Goal: Task Accomplishment & Management: Use online tool/utility

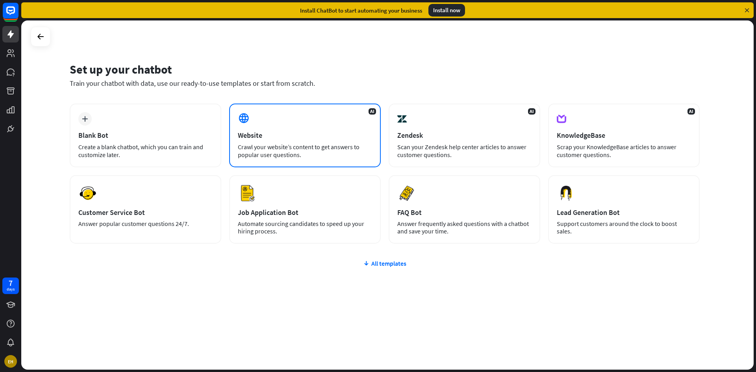
click at [340, 144] on div "Crawl your website’s content to get answers to popular user questions." at bounding box center [305, 151] width 134 height 16
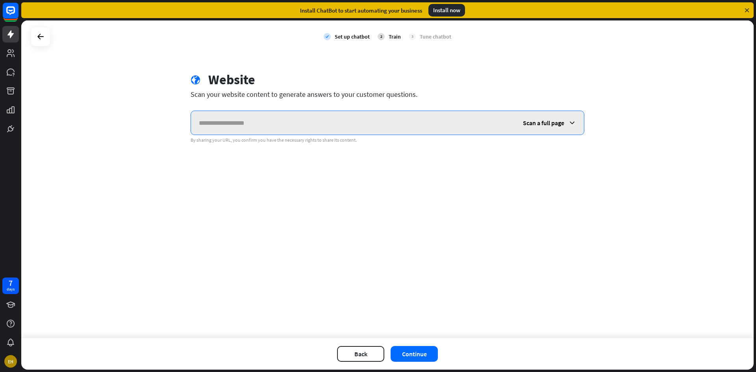
click at [511, 121] on input "text" at bounding box center [353, 123] width 324 height 24
paste input "**********"
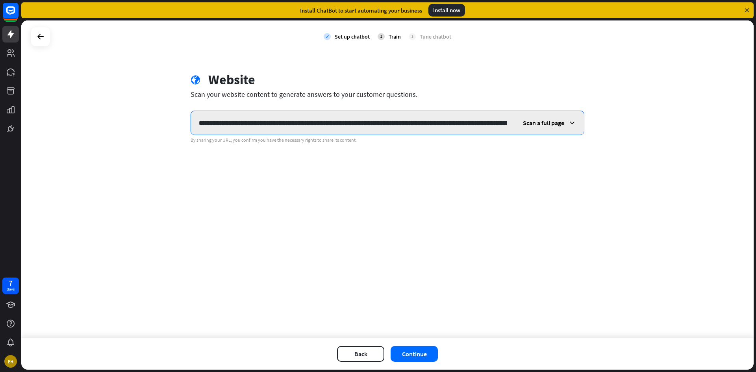
scroll to position [0, 399]
type input "**********"
click at [542, 123] on span "Scan a full page" at bounding box center [543, 123] width 41 height 8
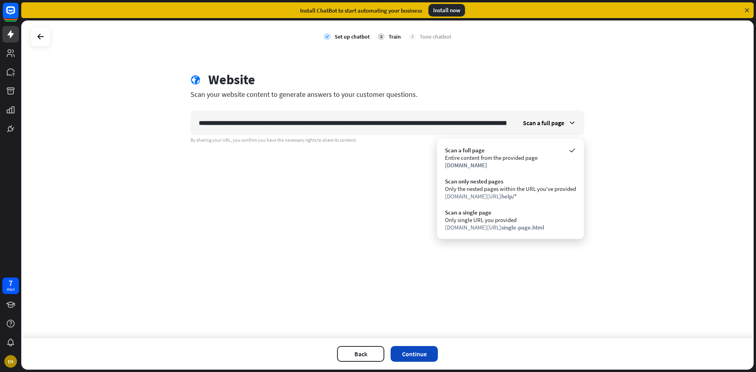
click at [422, 353] on button "Continue" at bounding box center [413, 354] width 47 height 16
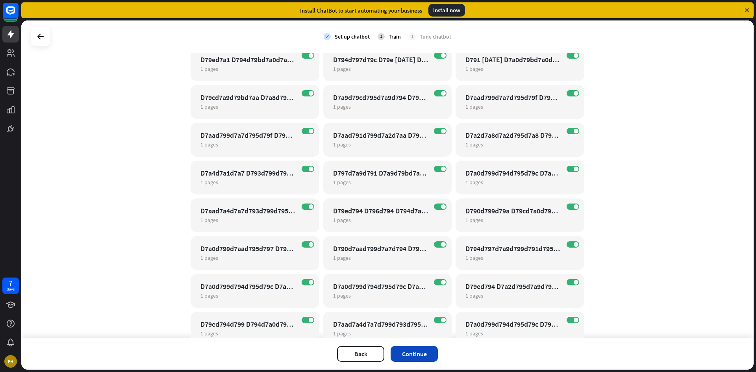
scroll to position [315, 0]
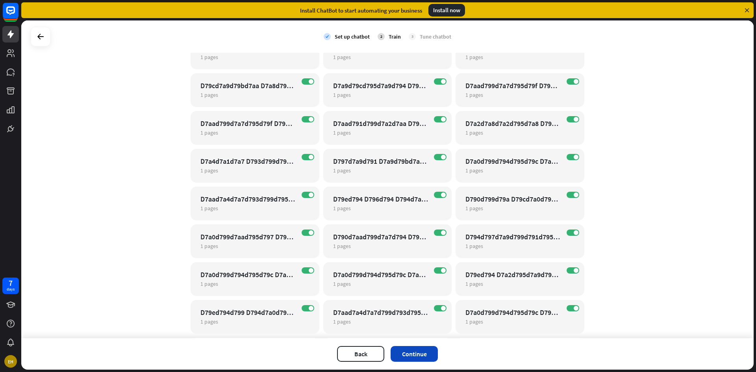
click at [426, 356] on button "Continue" at bounding box center [413, 354] width 47 height 16
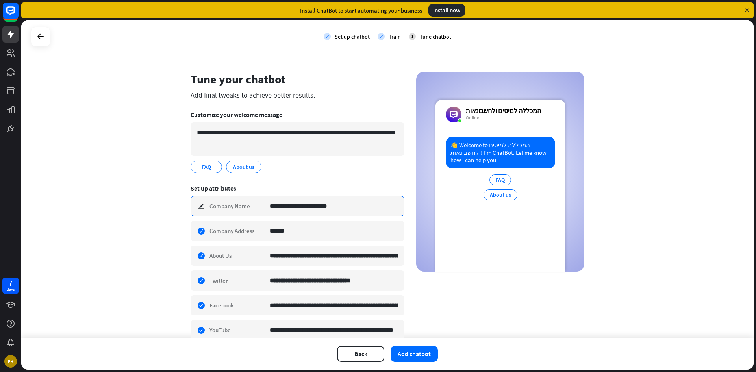
click at [327, 209] on input "**********" at bounding box center [334, 205] width 128 height 19
click at [309, 208] on input "**********" at bounding box center [334, 205] width 128 height 19
type input "**********"
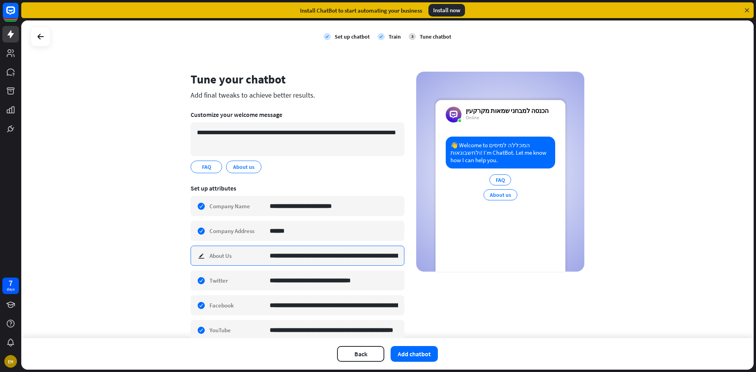
click at [347, 257] on input "**********" at bounding box center [334, 255] width 128 height 19
type input "*"
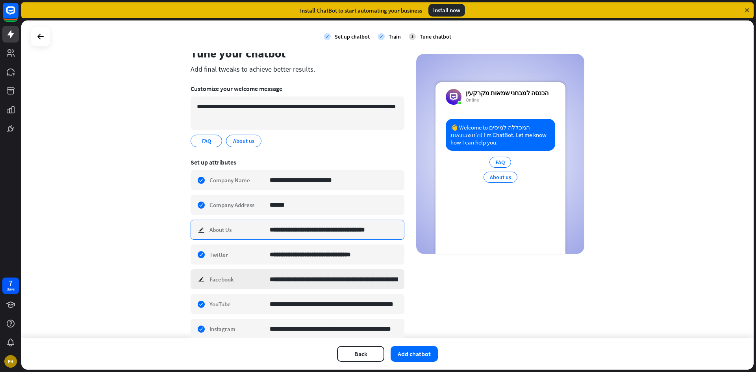
scroll to position [87, 0]
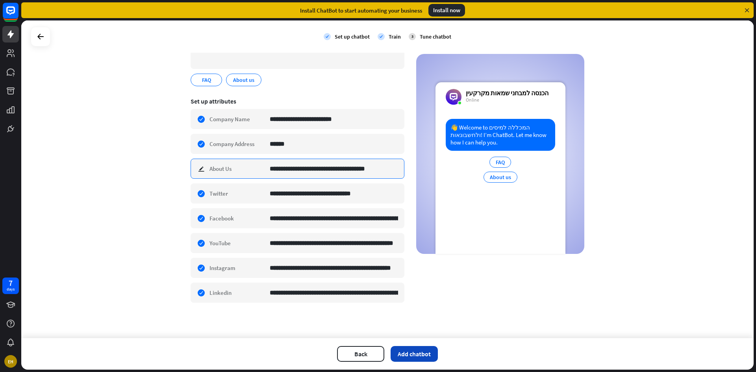
type input "**********"
click at [413, 358] on button "Add chatbot" at bounding box center [413, 354] width 47 height 16
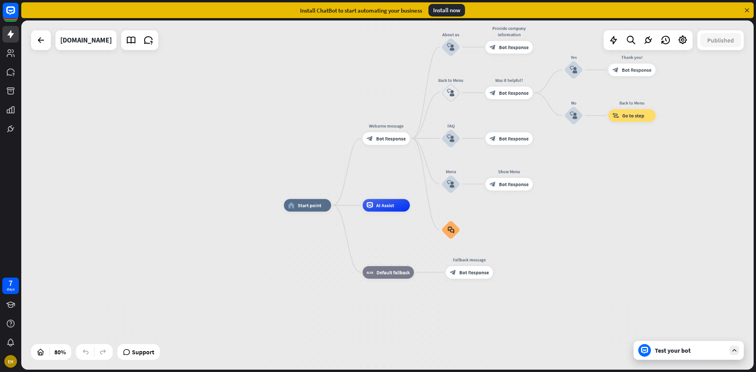
click at [673, 355] on div "Test your bot" at bounding box center [688, 350] width 110 height 19
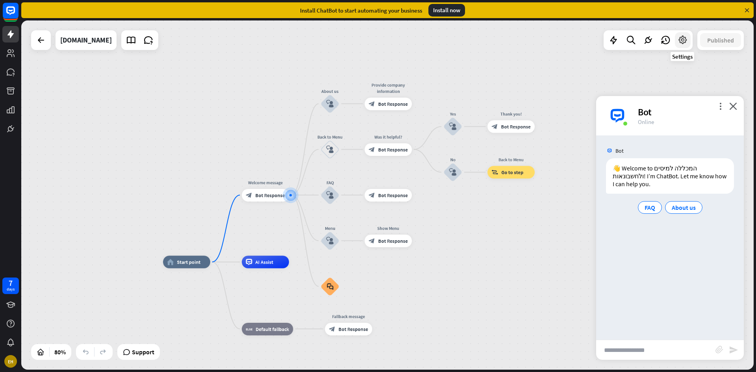
click at [681, 40] on icon at bounding box center [682, 40] width 10 height 10
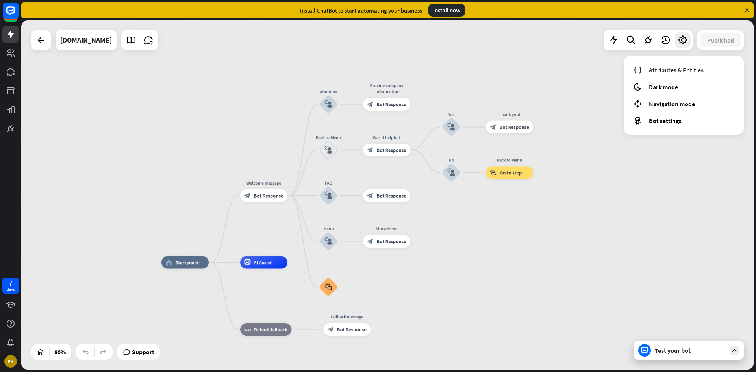
drag, startPoint x: 538, startPoint y: 286, endPoint x: 529, endPoint y: 283, distance: 9.5
click at [178, 246] on span "Edit name" at bounding box center [177, 249] width 20 height 6
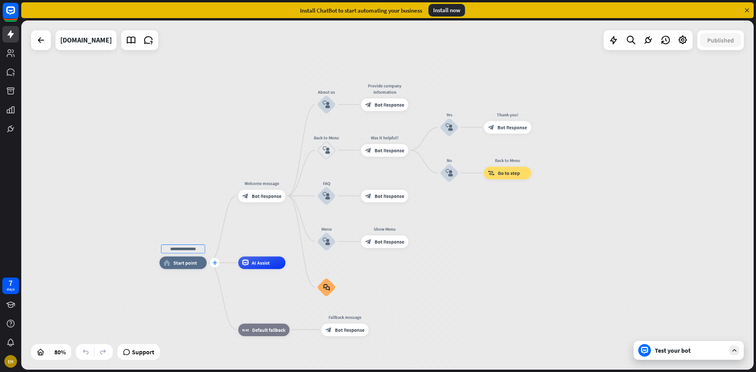
click at [216, 266] on div "plus" at bounding box center [214, 262] width 9 height 9
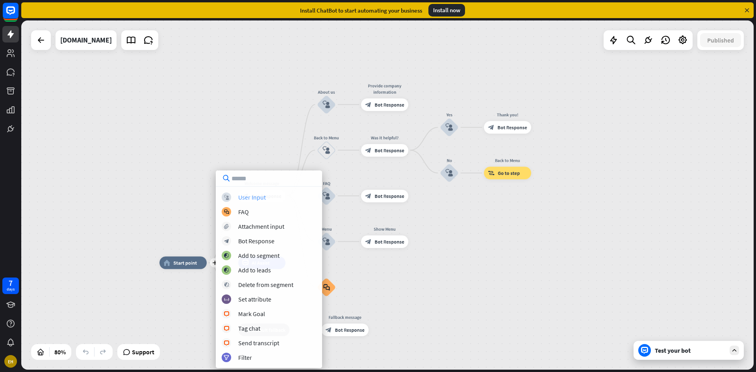
click at [262, 197] on div "User Input" at bounding box center [252, 197] width 28 height 8
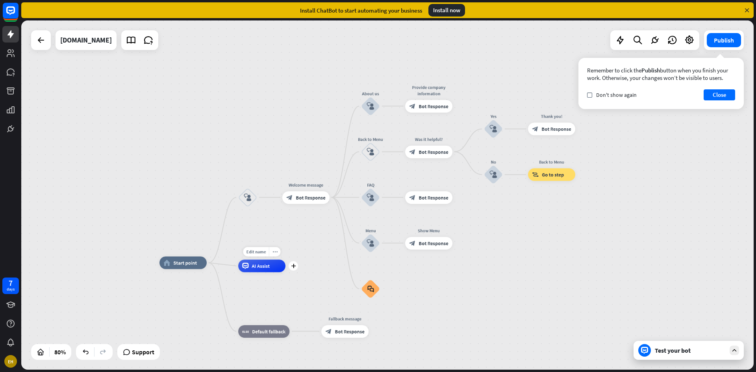
click at [259, 271] on div "AI Assist" at bounding box center [261, 266] width 47 height 13
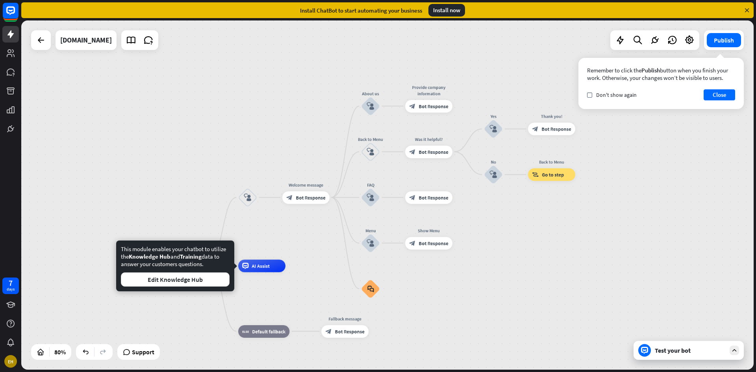
click at [215, 287] on div "This module enables your chatbot to utilize the Knowledge Hub and Training data…" at bounding box center [175, 265] width 118 height 51
click at [215, 285] on button "Edit Knowledge Hub" at bounding box center [175, 279] width 109 height 14
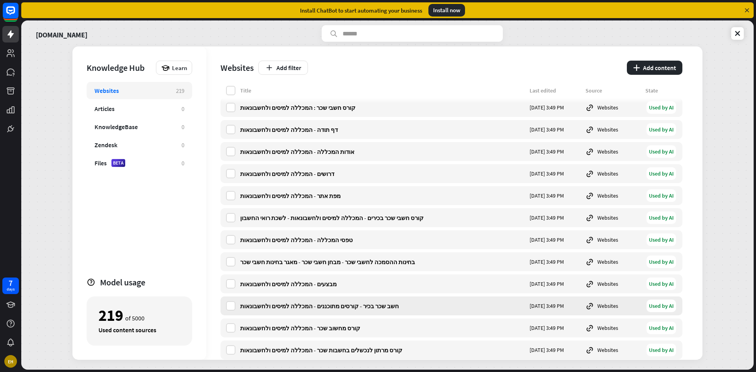
scroll to position [945, 0]
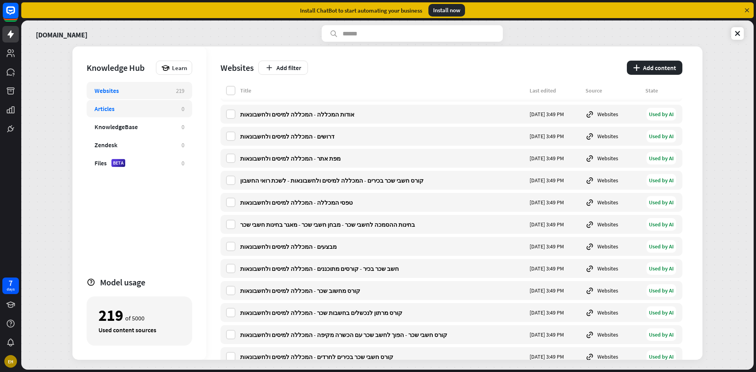
click at [137, 105] on div "Articles" at bounding box center [133, 109] width 79 height 8
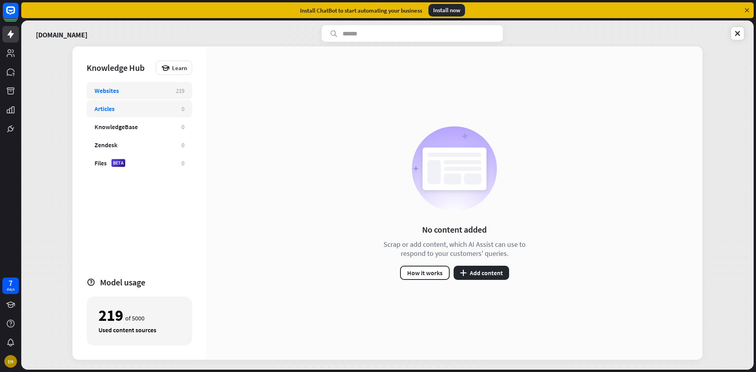
click at [167, 86] on div "Websites 219" at bounding box center [139, 90] width 105 height 17
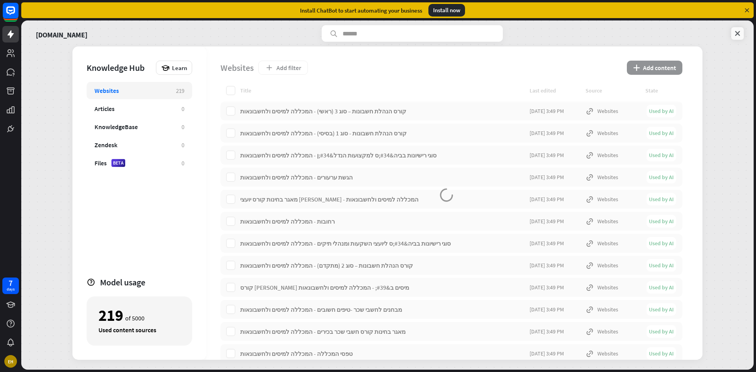
click at [738, 28] on link at bounding box center [737, 33] width 13 height 13
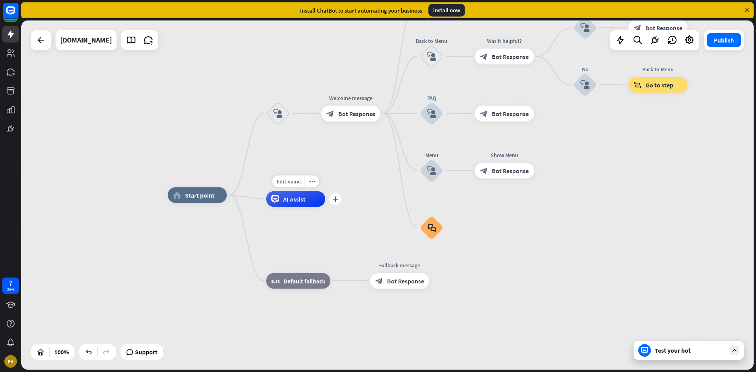
click at [334, 195] on div "plus" at bounding box center [335, 199] width 12 height 12
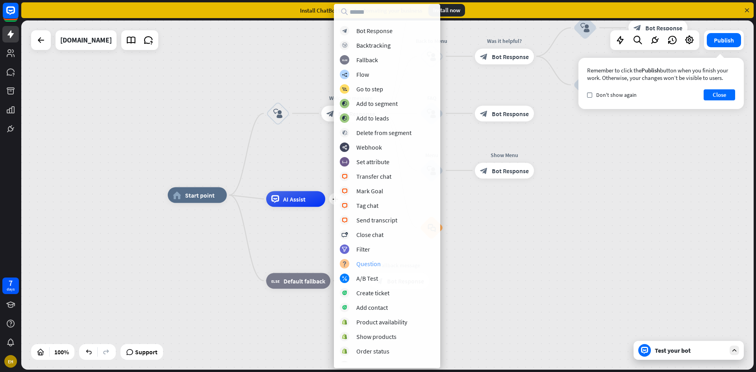
click at [375, 264] on div "Question" at bounding box center [368, 264] width 24 height 8
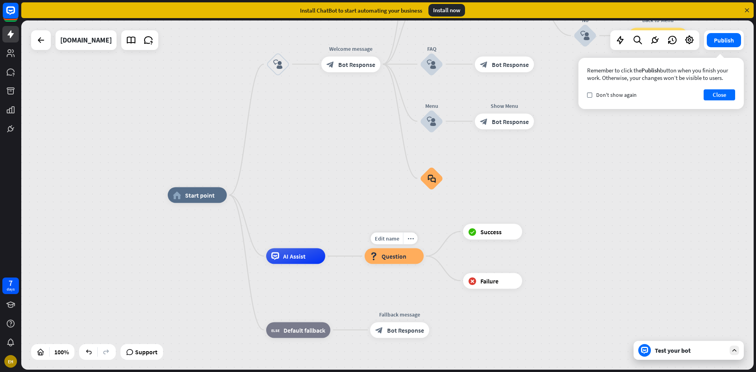
click at [389, 260] on span "Question" at bounding box center [393, 256] width 25 height 8
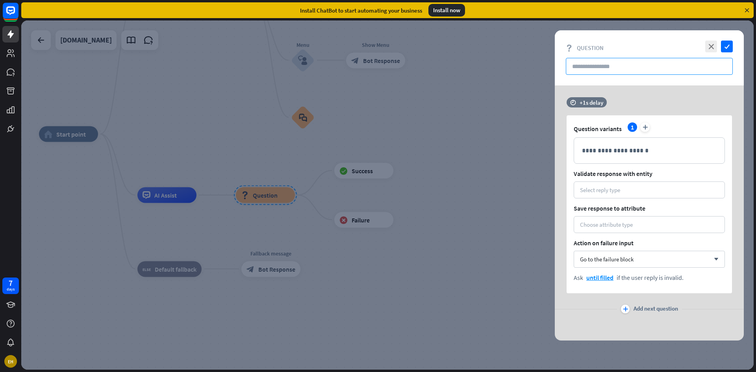
click at [618, 71] on input "text" at bounding box center [649, 66] width 167 height 17
click at [626, 159] on div "**********" at bounding box center [649, 151] width 150 height 26
click at [654, 263] on div "Go to the failure block arrow_down" at bounding box center [648, 259] width 151 height 17
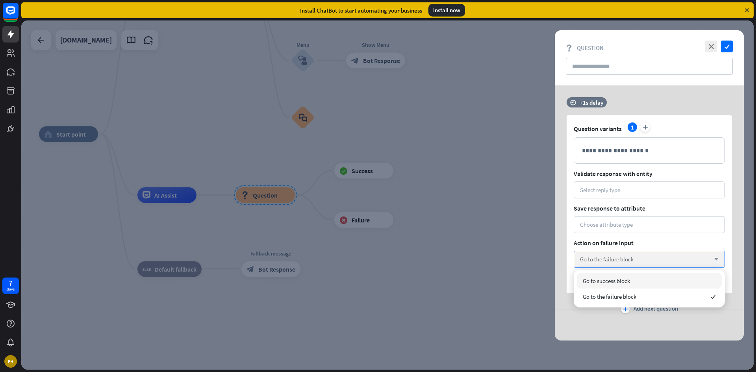
click at [654, 263] on div "Go to the failure block arrow_down" at bounding box center [648, 259] width 151 height 17
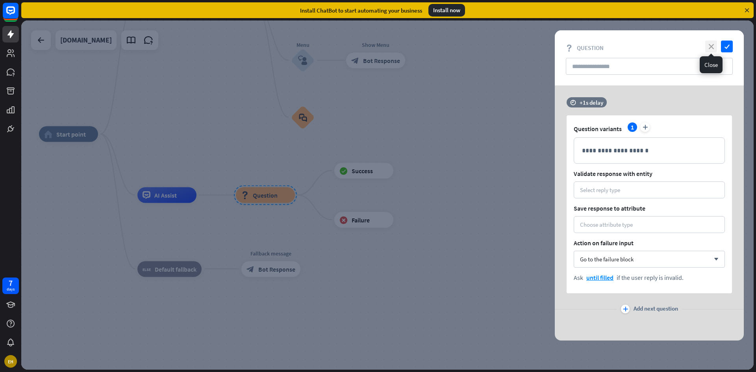
click at [708, 43] on icon "close" at bounding box center [711, 47] width 12 height 12
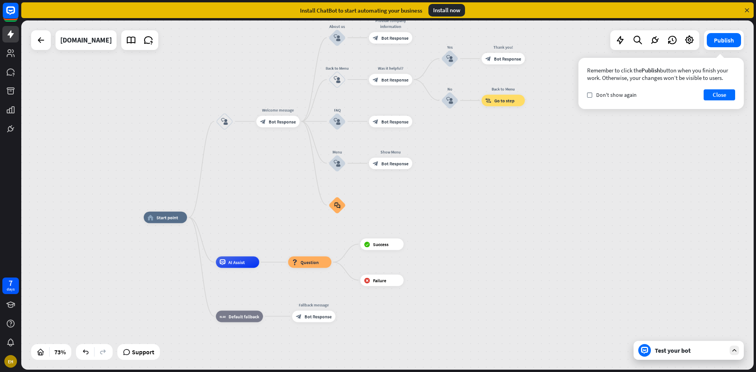
drag, startPoint x: 226, startPoint y: 129, endPoint x: 280, endPoint y: 206, distance: 93.7
click at [280, 206] on div "home_2 Start point block_user_input Welcome message block_bot_response Bot Resp…" at bounding box center [387, 194] width 732 height 349
click at [693, 37] on icon at bounding box center [689, 40] width 10 height 10
click at [130, 42] on icon at bounding box center [131, 40] width 10 height 10
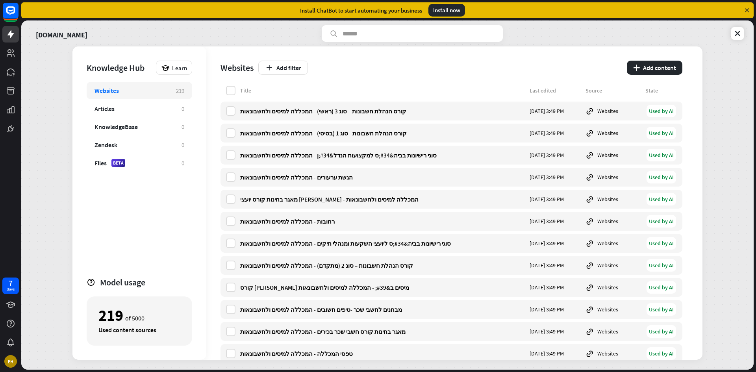
click at [736, 43] on div "[DOMAIN_NAME] Knowledge Hub Learn Websites 219 Articles 0 KnowledgeBase 0 Zende…" at bounding box center [387, 194] width 732 height 349
click at [736, 37] on link at bounding box center [737, 33] width 13 height 13
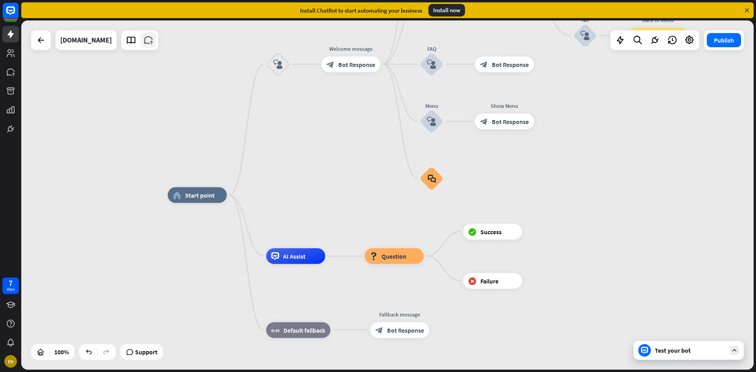
click at [148, 46] on link at bounding box center [149, 40] width 16 height 16
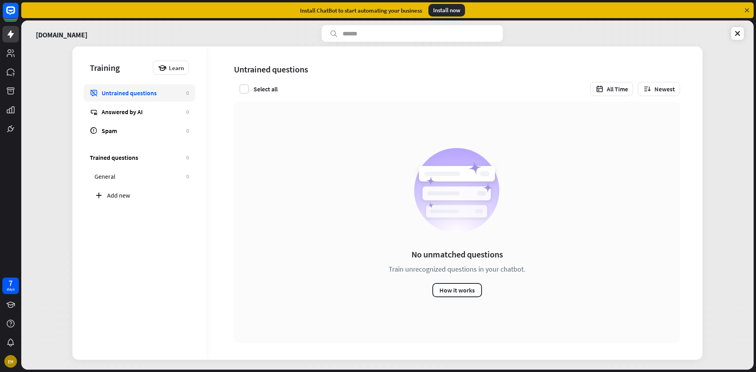
click at [253, 89] on div "Select all" at bounding box center [256, 88] width 44 height 9
click at [253, 89] on div "Uncheck all" at bounding box center [259, 88] width 50 height 9
click at [136, 134] on div "Spam" at bounding box center [142, 131] width 81 height 8
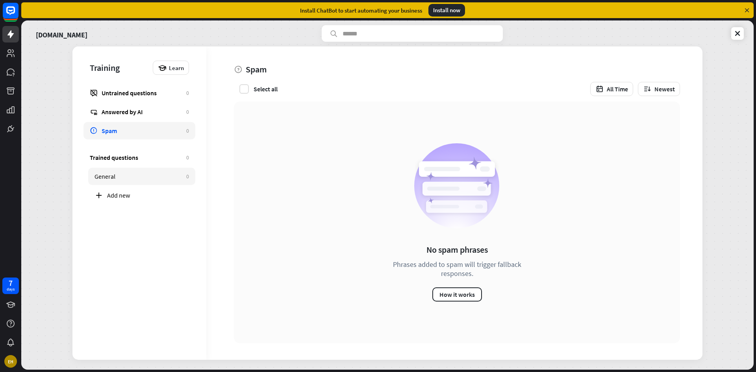
click at [139, 179] on div "General" at bounding box center [138, 176] width 88 height 8
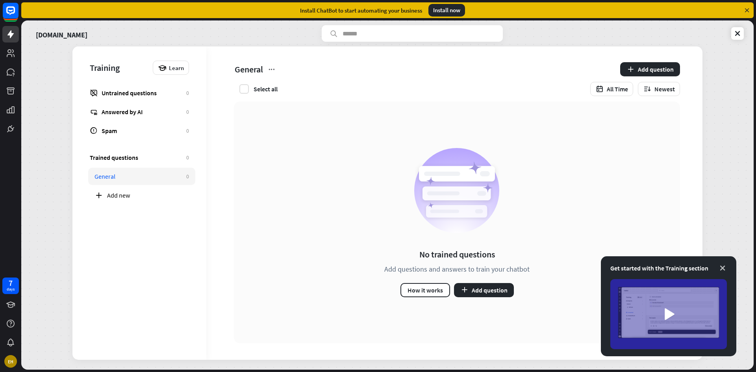
click at [723, 266] on icon at bounding box center [722, 268] width 8 height 8
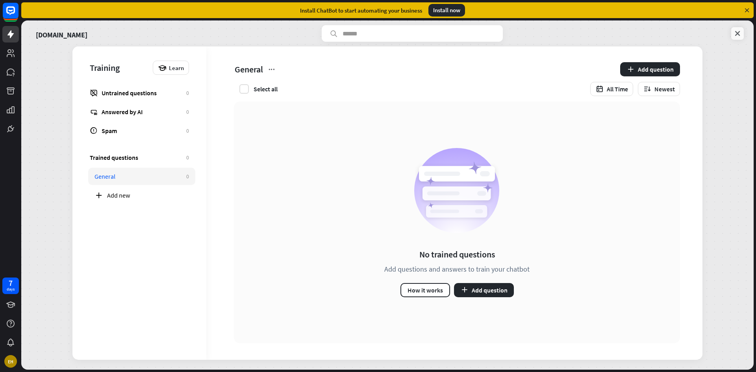
click at [735, 38] on link at bounding box center [737, 33] width 13 height 13
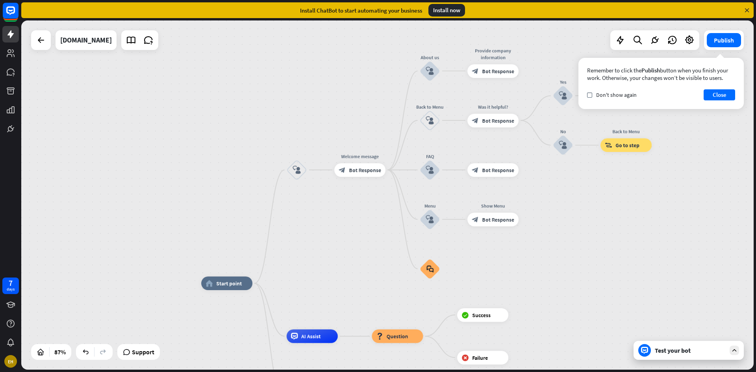
drag, startPoint x: 260, startPoint y: 156, endPoint x: 338, endPoint y: 369, distance: 226.9
click at [338, 369] on div "home_2 Start point block_user_input Welcome message block_bot_response Bot Resp…" at bounding box center [387, 194] width 732 height 349
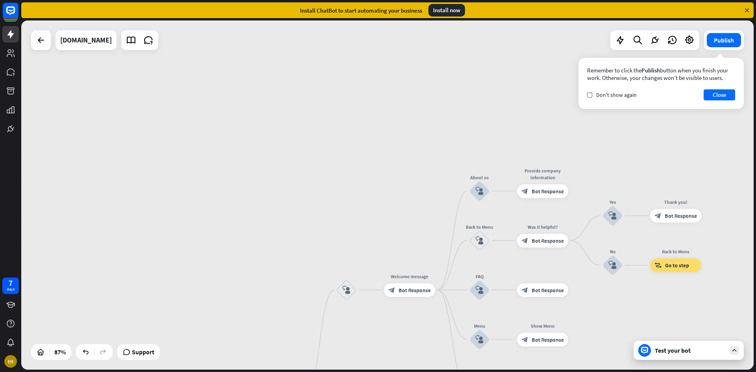
click at [237, 284] on div "home_2 Start point block_user_input Welcome message block_bot_response Bot Resp…" at bounding box center [387, 194] width 732 height 349
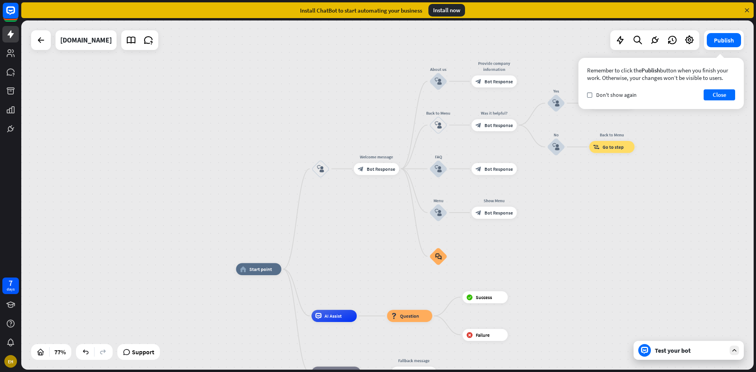
drag, startPoint x: 327, startPoint y: 309, endPoint x: 329, endPoint y: 163, distance: 146.0
click at [329, 163] on div "home_2 Start point block_user_input Welcome message block_bot_response Bot Resp…" at bounding box center [387, 194] width 732 height 349
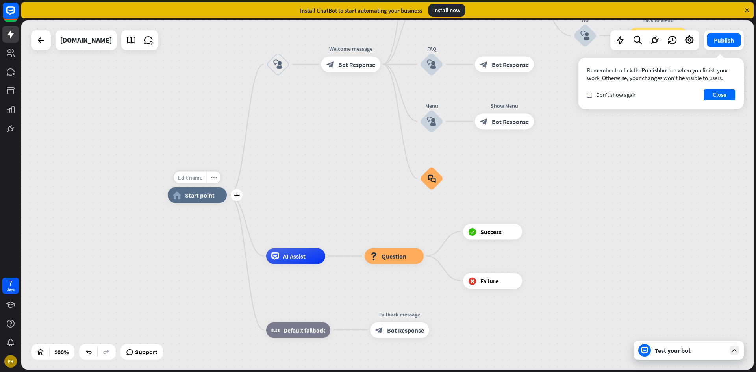
click at [192, 177] on span "Edit name" at bounding box center [190, 177] width 24 height 7
click at [242, 198] on div "home_2 Start point block_user_input Welcome message block_bot_response Bot Resp…" at bounding box center [534, 369] width 732 height 349
click at [237, 195] on icon "plus" at bounding box center [237, 195] width 6 height 6
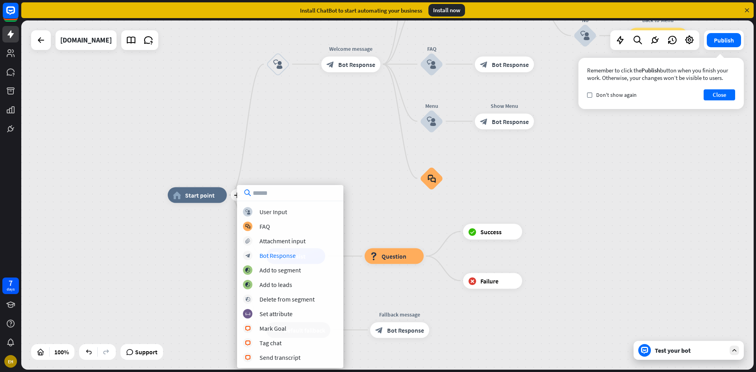
click at [402, 200] on div "plus home_2 Start point block_user_input Welcome message block_bot_response Bot…" at bounding box center [534, 369] width 732 height 349
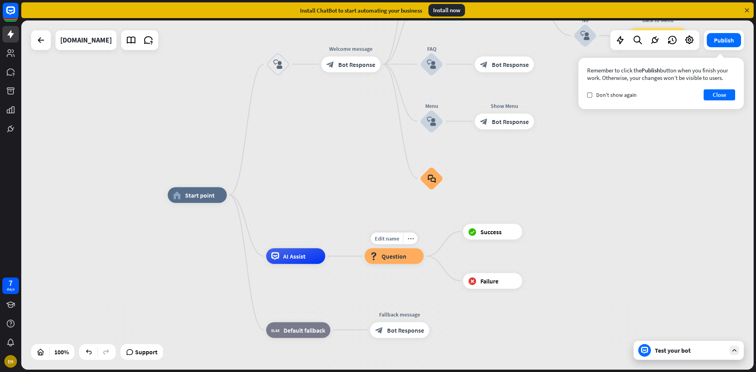
drag, startPoint x: 398, startPoint y: 261, endPoint x: 387, endPoint y: 246, distance: 18.3
click at [387, 248] on div "Edit name more_horiz block_question Question" at bounding box center [393, 256] width 59 height 16
click at [414, 243] on div "more_horiz" at bounding box center [410, 239] width 15 height 12
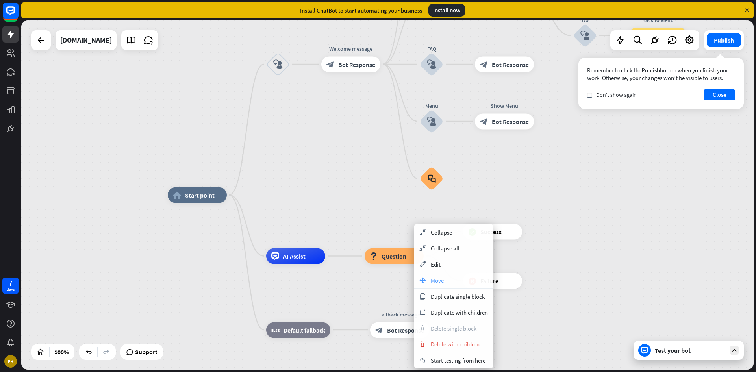
click at [446, 277] on div "move_block Move" at bounding box center [453, 280] width 79 height 16
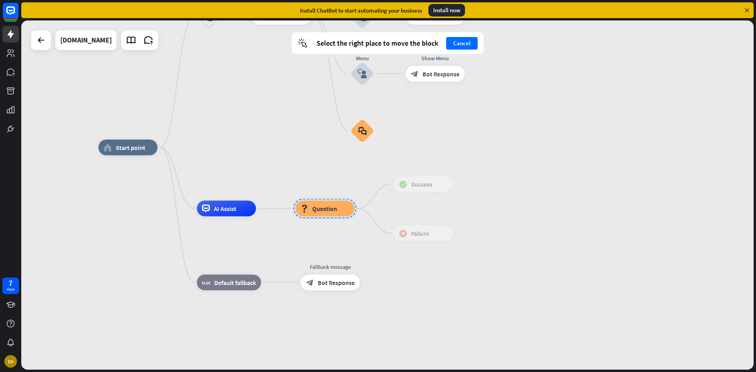
drag, startPoint x: 385, startPoint y: 256, endPoint x: 354, endPoint y: 242, distance: 34.3
click at [354, 218] on div at bounding box center [324, 209] width 63 height 20
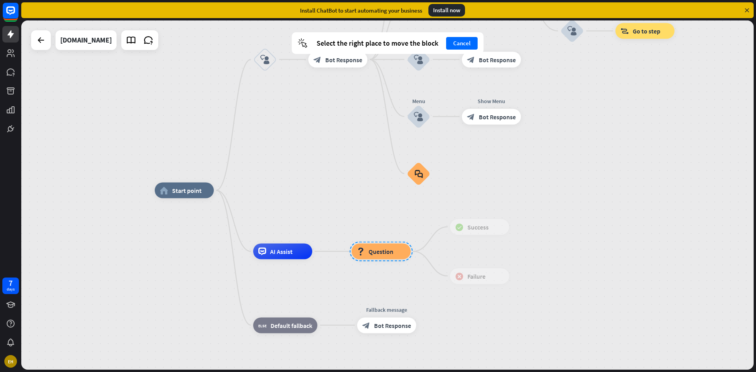
drag, startPoint x: 368, startPoint y: 237, endPoint x: 389, endPoint y: 250, distance: 24.9
click at [388, 250] on div at bounding box center [380, 252] width 63 height 20
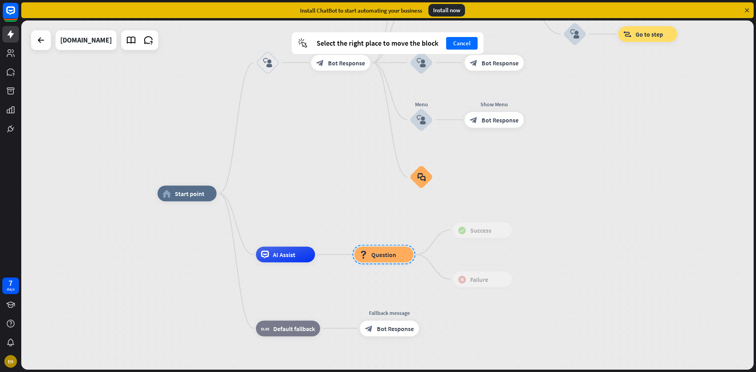
click at [272, 186] on div "home_2 Start point block_user_input Welcome message block_bot_response Bot Resp…" at bounding box center [387, 194] width 732 height 349
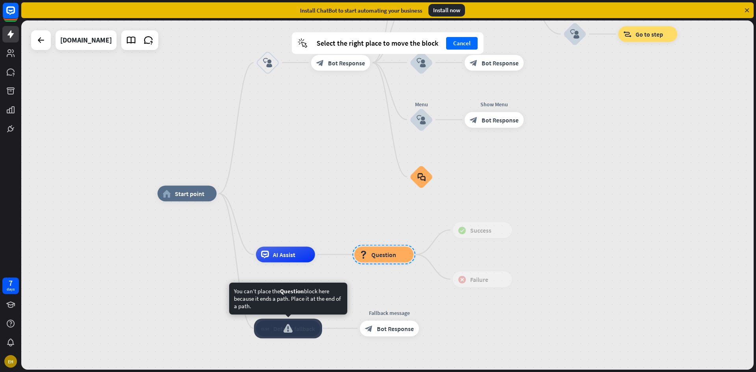
click at [287, 329] on div at bounding box center [288, 328] width 68 height 20
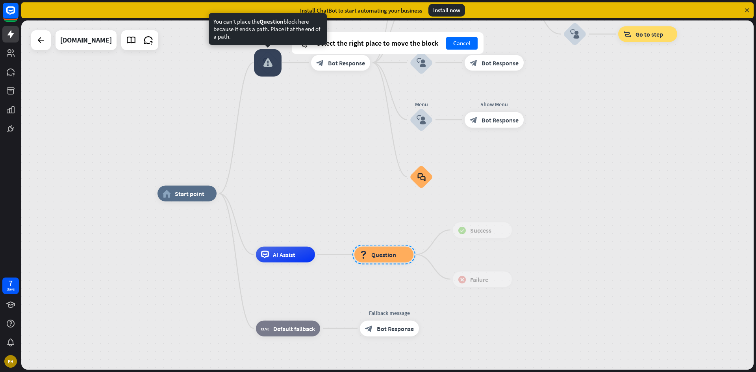
click at [270, 62] on div at bounding box center [268, 63] width 28 height 28
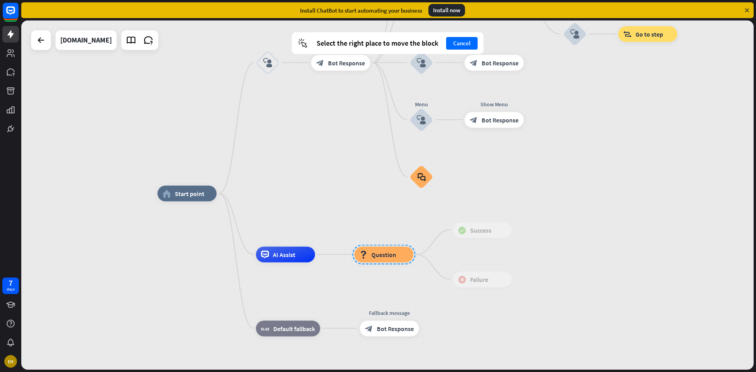
click at [383, 253] on div at bounding box center [383, 255] width 63 height 20
click at [421, 174] on div at bounding box center [441, 176] width 47 height 47
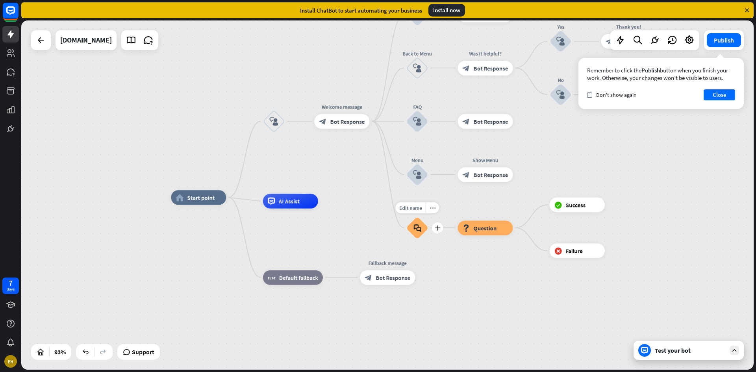
drag, startPoint x: 394, startPoint y: 196, endPoint x: 391, endPoint y: 235, distance: 39.5
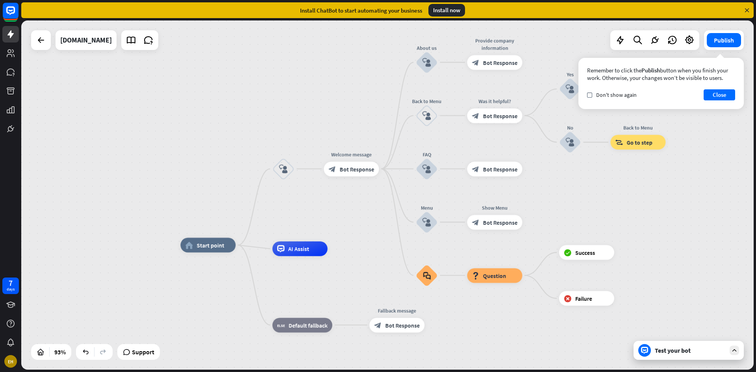
drag, startPoint x: 360, startPoint y: 207, endPoint x: 354, endPoint y: 251, distance: 44.5
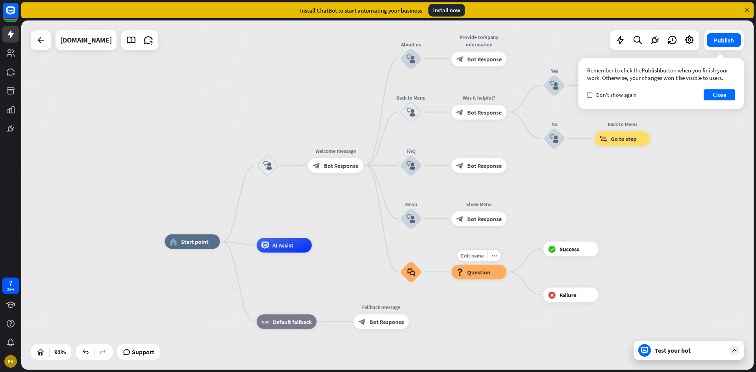
click at [475, 264] on div "Edit name more_horiz block_question Question" at bounding box center [478, 271] width 55 height 15
click at [140, 355] on span "Support" at bounding box center [143, 352] width 22 height 13
click at [724, 95] on button "Close" at bounding box center [718, 94] width 31 height 11
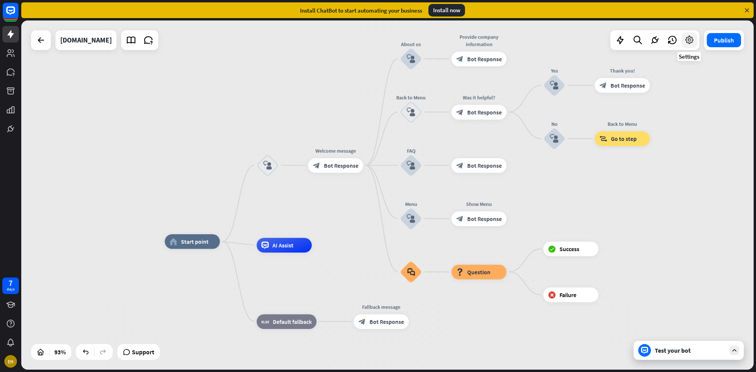
click at [682, 43] on div at bounding box center [689, 40] width 16 height 16
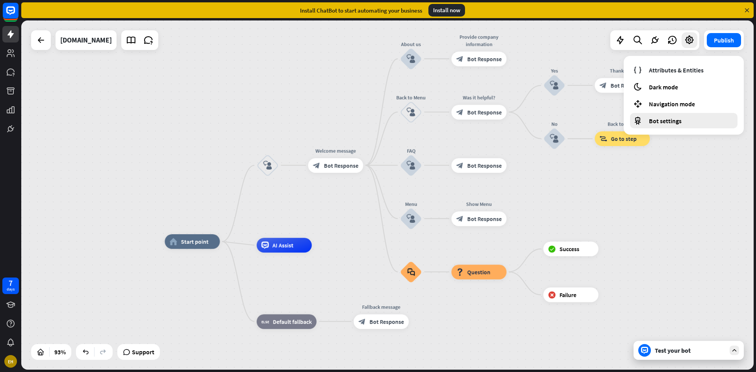
click at [675, 124] on span "Bot settings" at bounding box center [665, 121] width 33 height 8
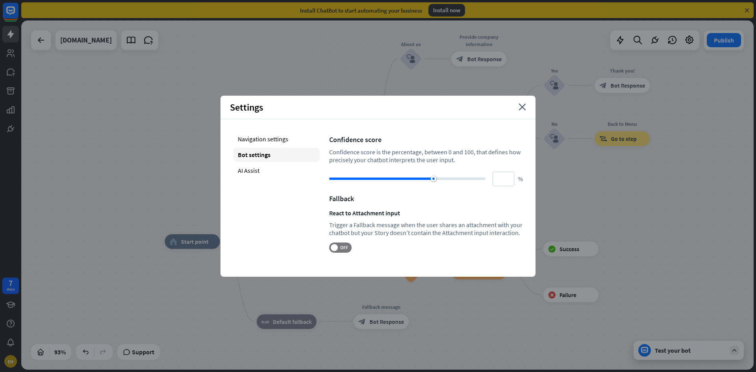
click at [423, 177] on div at bounding box center [407, 179] width 156 height 8
drag, startPoint x: 423, startPoint y: 177, endPoint x: 426, endPoint y: 181, distance: 5.5
click at [426, 181] on div at bounding box center [407, 179] width 156 height 8
click at [242, 170] on div "AI Assist" at bounding box center [276, 170] width 87 height 14
type input "**"
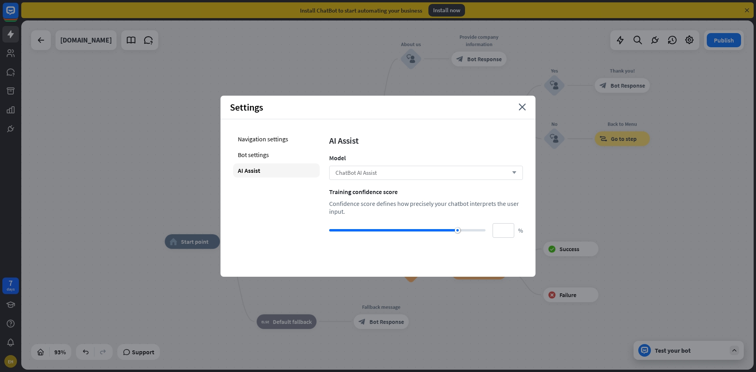
click at [352, 174] on span "ChatBot AI Assist" at bounding box center [355, 172] width 41 height 7
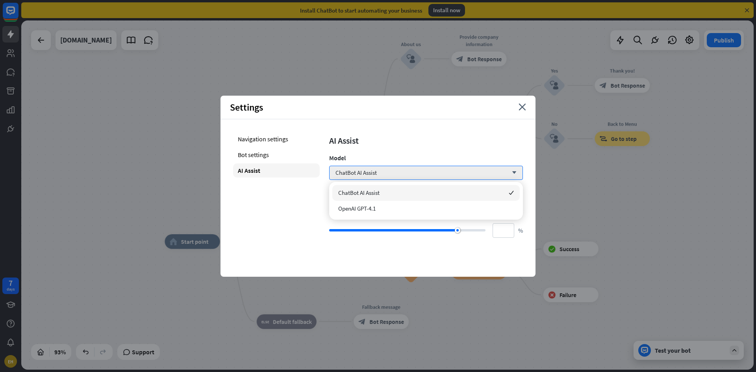
click at [383, 192] on div "ChatBot AI Assist checked" at bounding box center [425, 193] width 187 height 16
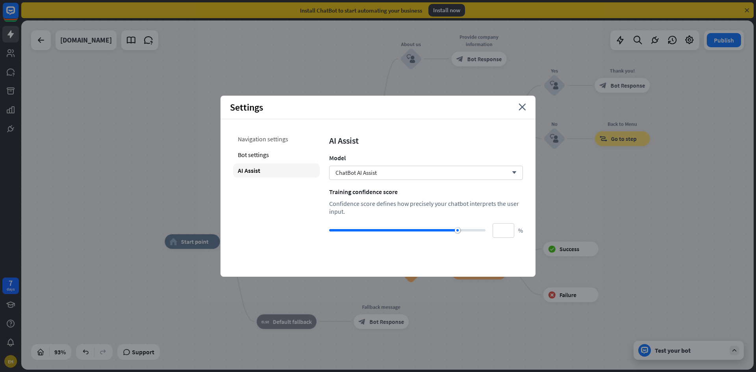
click at [280, 137] on div "Navigation settings" at bounding box center [276, 139] width 87 height 14
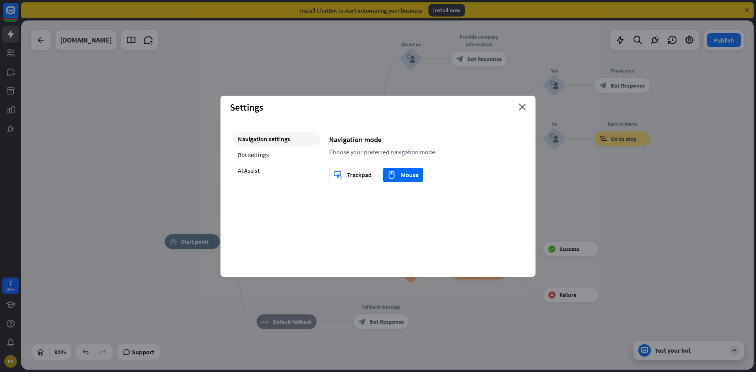
click at [521, 101] on div "Settings close" at bounding box center [377, 108] width 315 height 24
click at [521, 102] on div "Settings close" at bounding box center [377, 108] width 315 height 24
click at [521, 104] on icon "close" at bounding box center [521, 107] width 7 height 7
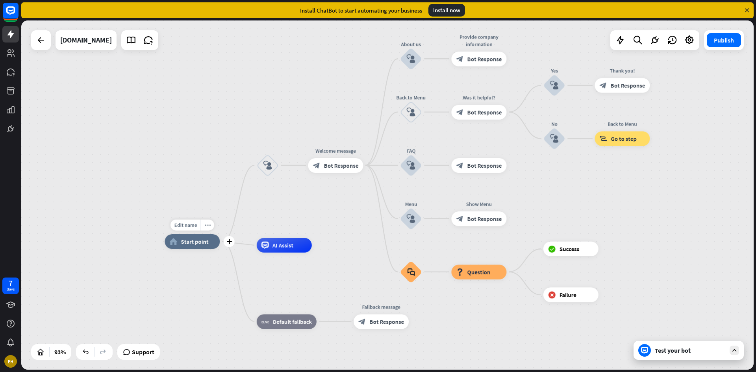
click at [207, 244] on span "Start point" at bounding box center [195, 241] width 28 height 7
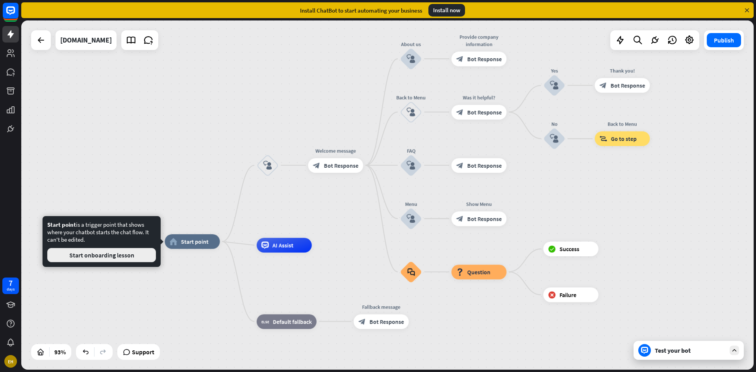
click at [127, 259] on button "Start onboarding lesson" at bounding box center [101, 255] width 109 height 14
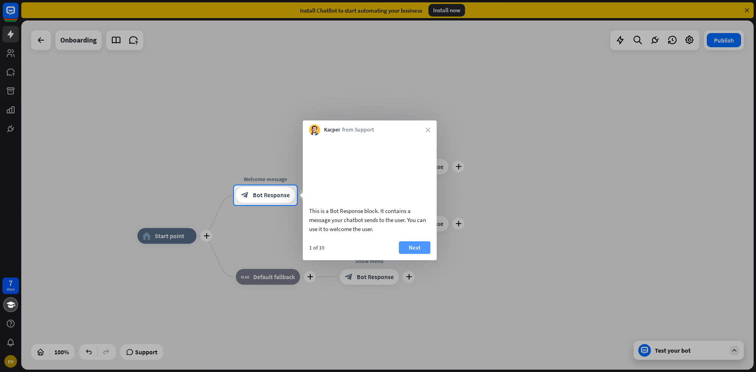
click at [413, 254] on button "Next" at bounding box center [414, 247] width 31 height 13
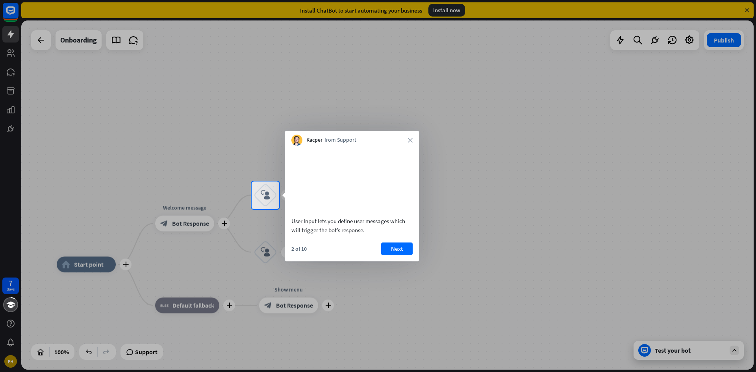
click at [407, 137] on div "Kacper from Support close" at bounding box center [352, 138] width 134 height 15
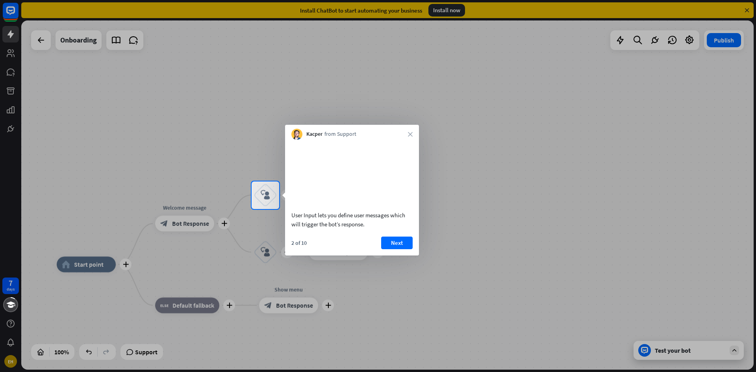
click at [407, 142] on div "User Input lets you define user messages which will trigger the bot’s response." at bounding box center [352, 186] width 134 height 93
click at [411, 134] on icon "close" at bounding box center [410, 134] width 5 height 5
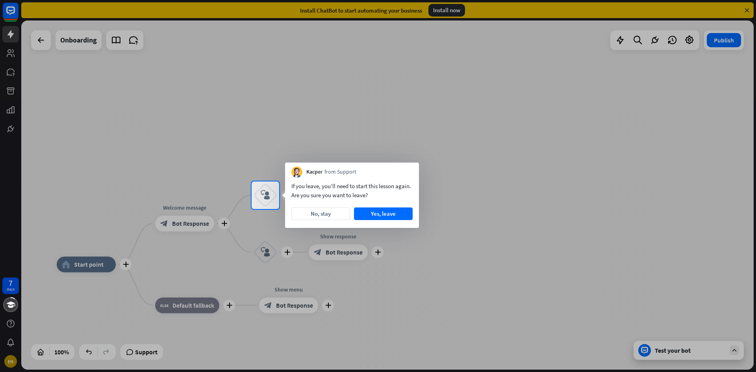
click at [411, 134] on div at bounding box center [378, 90] width 756 height 181
click at [383, 216] on button "Yes, leave" at bounding box center [383, 213] width 59 height 13
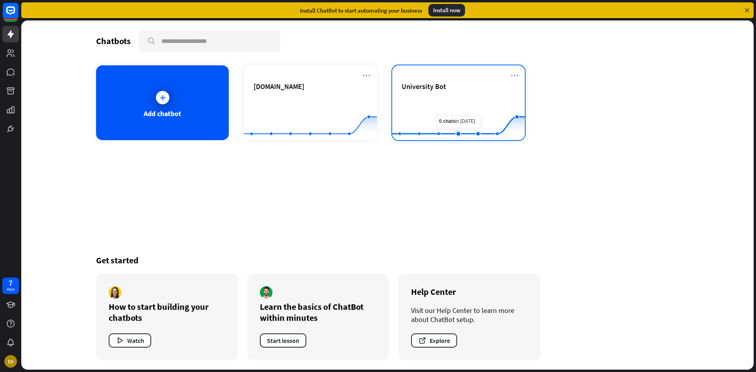
click at [466, 109] on rect at bounding box center [458, 120] width 133 height 49
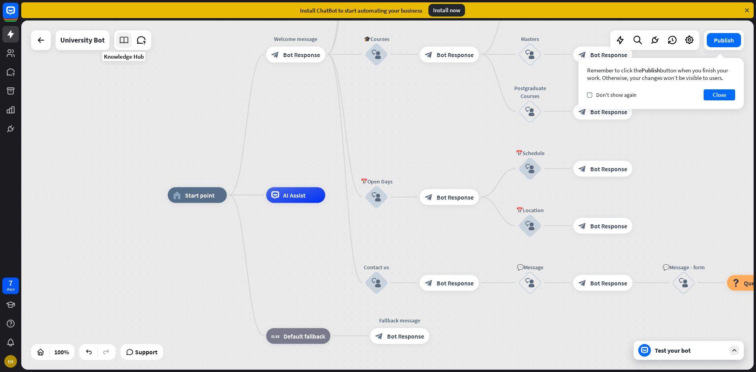
click at [124, 41] on icon at bounding box center [124, 40] width 10 height 10
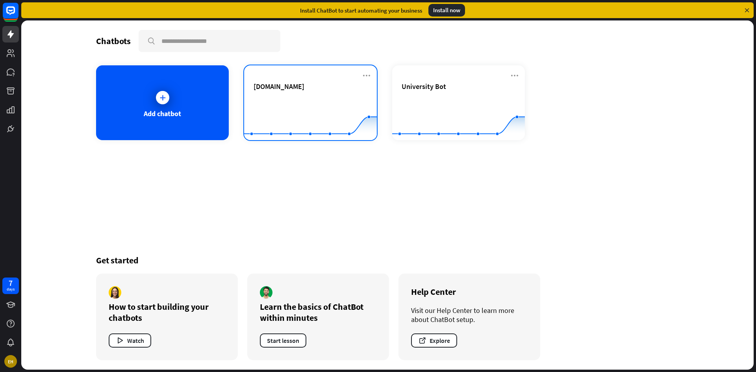
click at [316, 85] on div "[DOMAIN_NAME]" at bounding box center [310, 86] width 114 height 9
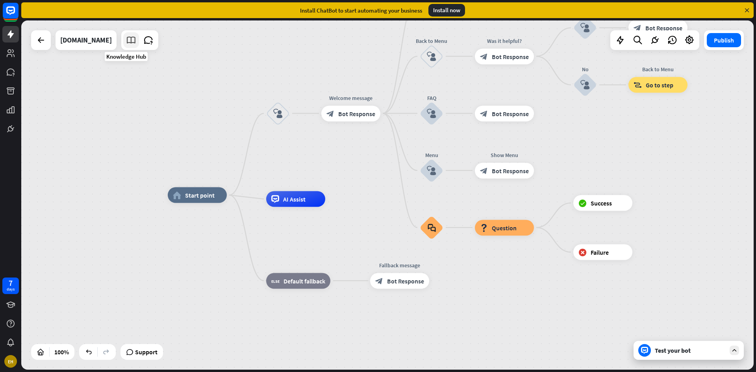
click at [124, 46] on link at bounding box center [131, 40] width 16 height 16
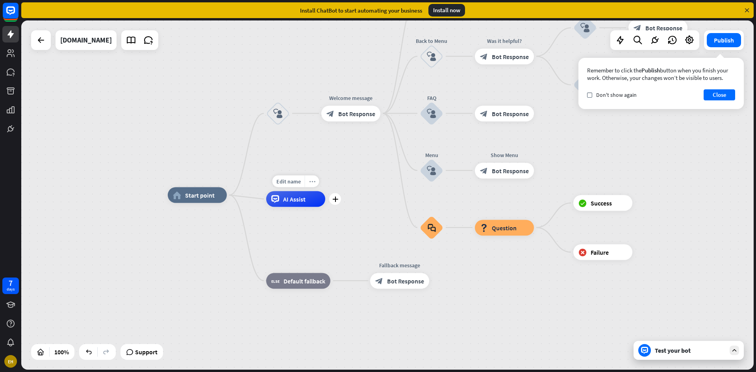
click at [313, 185] on div "more_horiz" at bounding box center [312, 182] width 15 height 12
click at [353, 227] on div "home_2 Start point block_user_input Welcome message block_bot_response Bot Resp…" at bounding box center [534, 369] width 732 height 349
click at [336, 200] on icon "plus" at bounding box center [335, 199] width 6 height 6
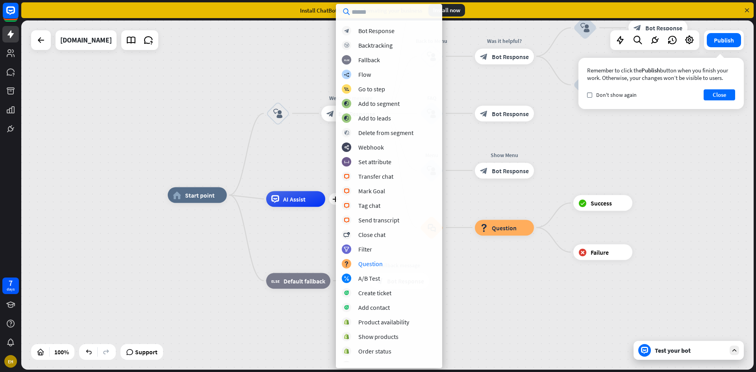
click at [274, 235] on div "home_2 Start point block_user_input Welcome message block_bot_response Bot Resp…" at bounding box center [534, 369] width 732 height 349
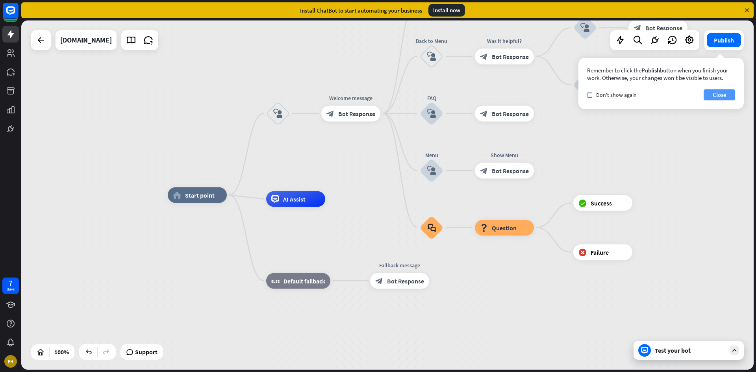
click at [724, 98] on button "Close" at bounding box center [718, 94] width 31 height 11
